Goal: Transaction & Acquisition: Purchase product/service

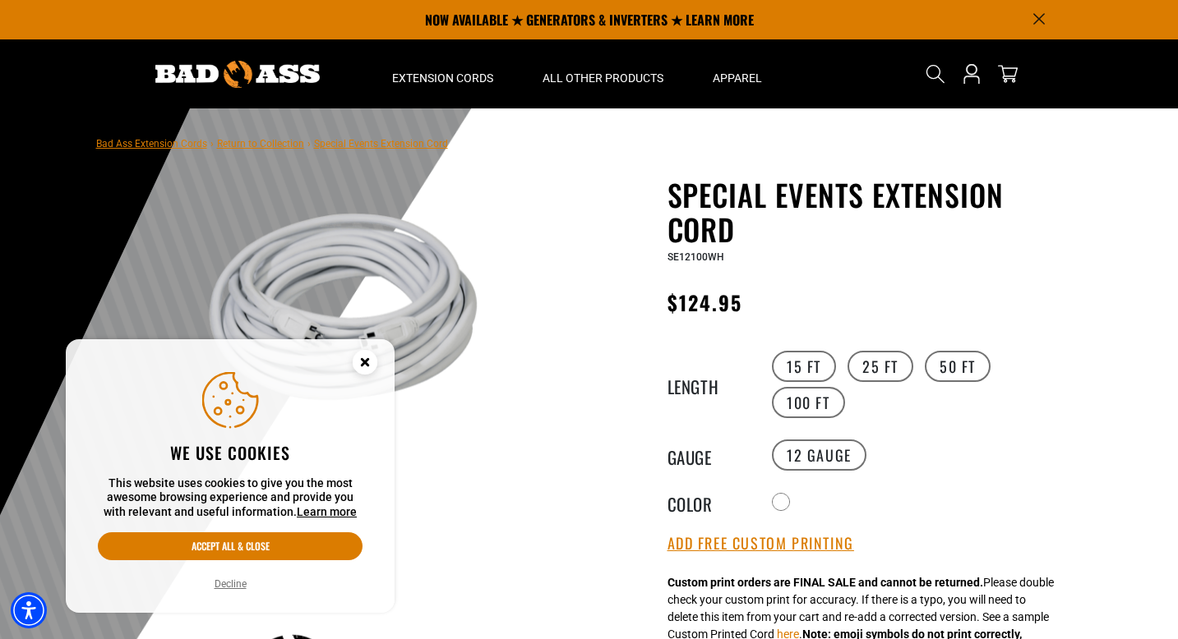
click at [367, 365] on icon "Cookie Consent" at bounding box center [365, 362] width 6 height 6
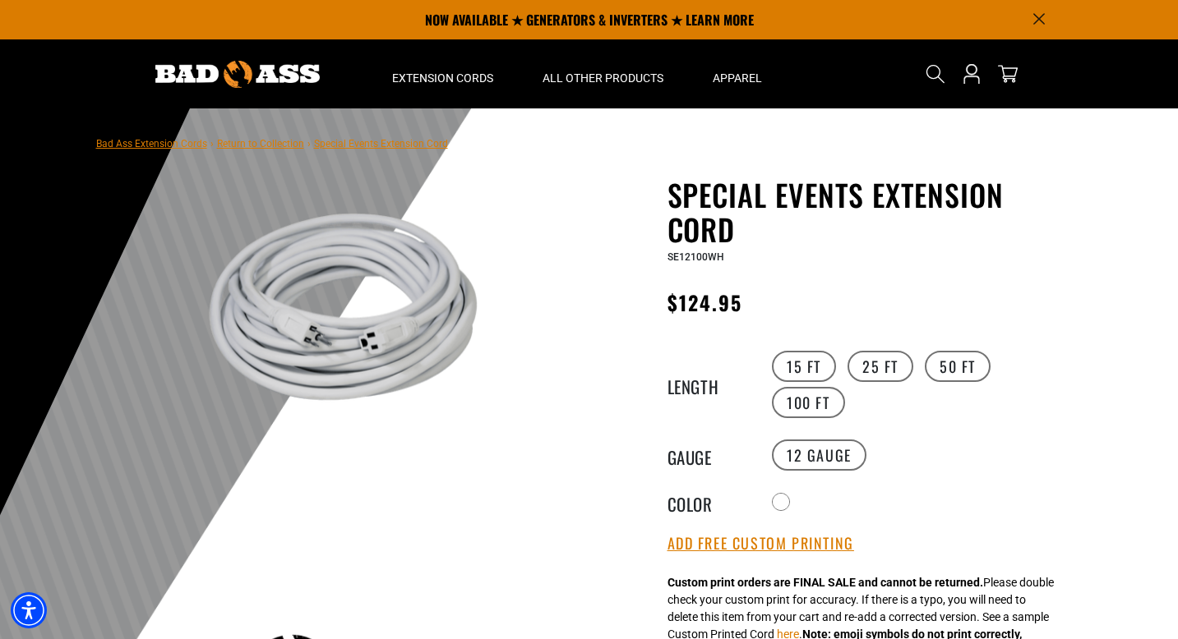
click at [239, 75] on img at bounding box center [237, 74] width 164 height 27
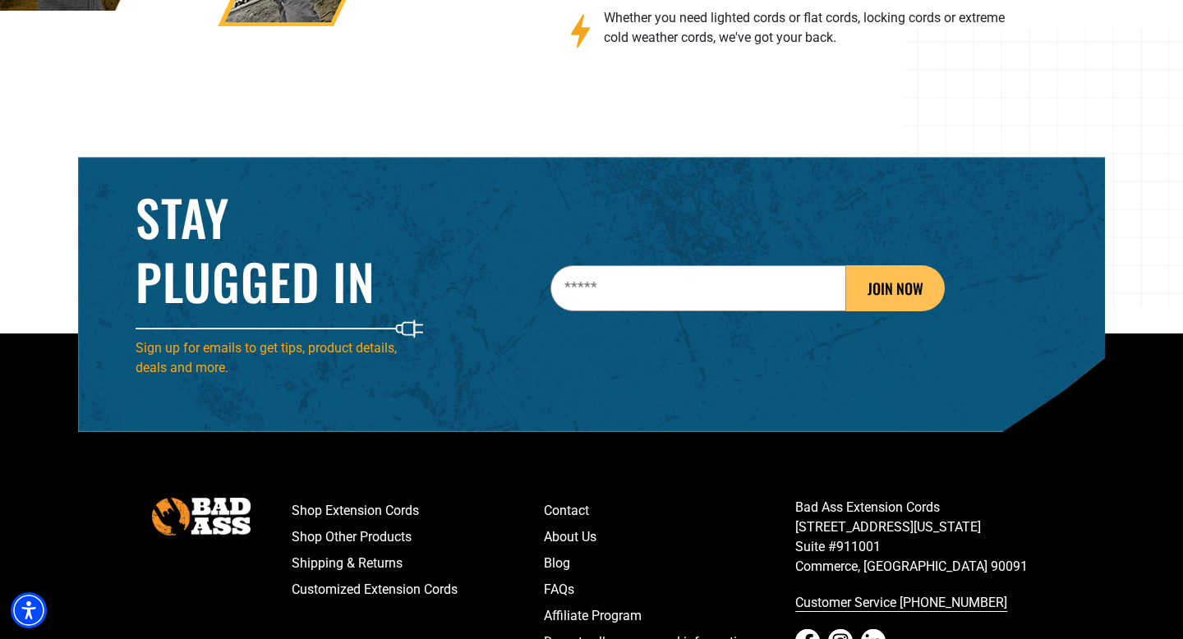
scroll to position [2409, 0]
